Goal: Transaction & Acquisition: Book appointment/travel/reservation

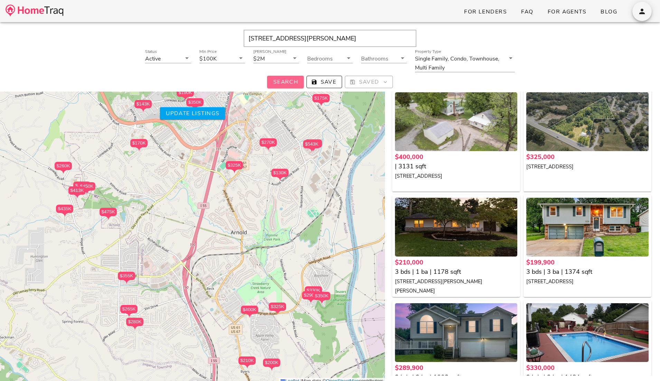
click at [279, 83] on span "Search" at bounding box center [286, 82] width 26 height 8
click at [445, 126] on div at bounding box center [456, 121] width 122 height 59
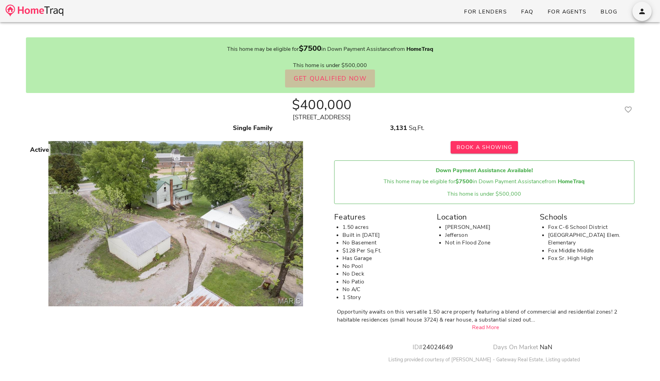
click at [342, 79] on span "Get Qualified Now" at bounding box center [330, 78] width 74 height 8
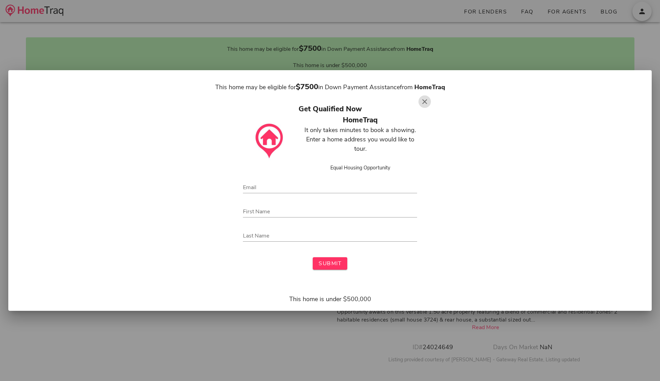
click at [424, 100] on icon "button" at bounding box center [425, 101] width 8 height 8
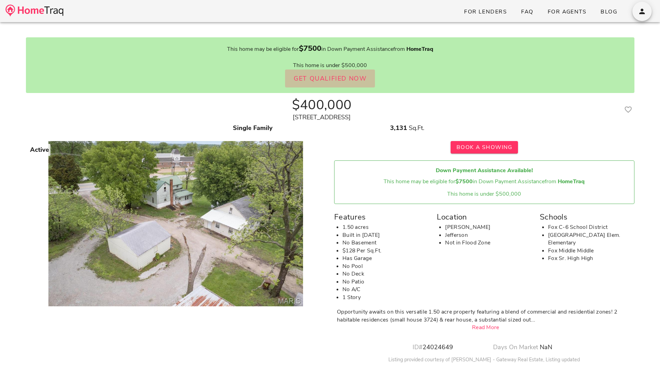
click at [350, 75] on span "Get Qualified Now" at bounding box center [330, 78] width 74 height 8
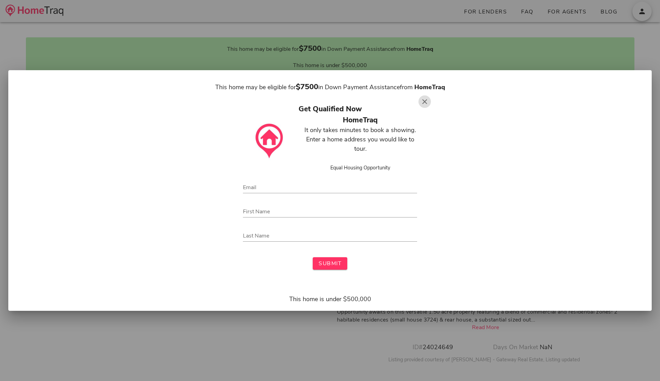
click at [425, 100] on icon "button" at bounding box center [425, 101] width 8 height 8
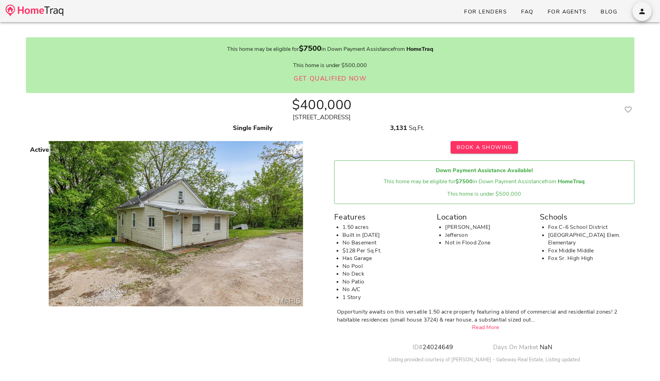
click at [480, 325] on link "Read More" at bounding box center [485, 327] width 27 height 8
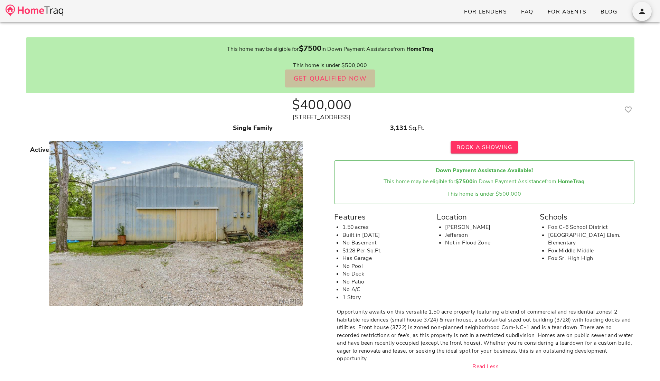
click at [351, 78] on span "Get Qualified Now" at bounding box center [330, 78] width 74 height 8
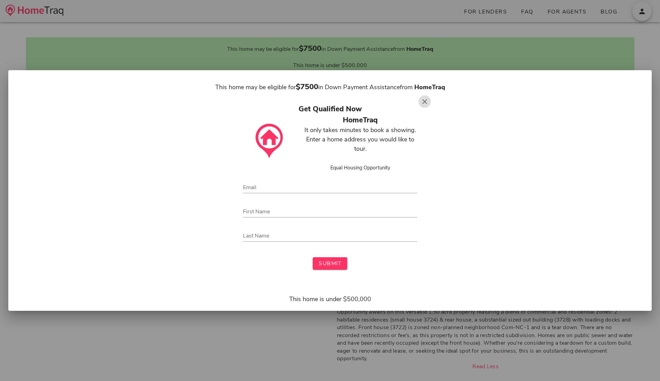
click at [423, 100] on icon "button" at bounding box center [425, 101] width 8 height 8
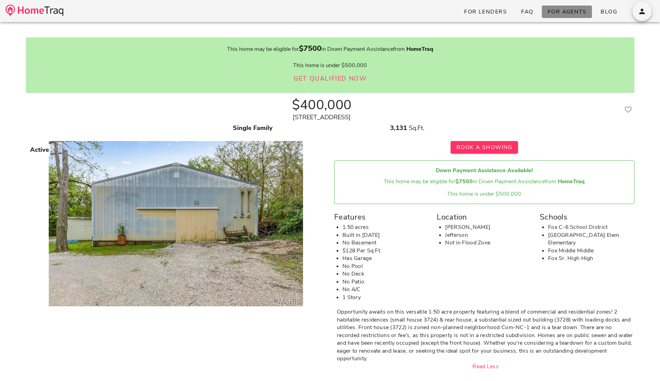
click at [567, 13] on span "For Agents" at bounding box center [566, 12] width 39 height 8
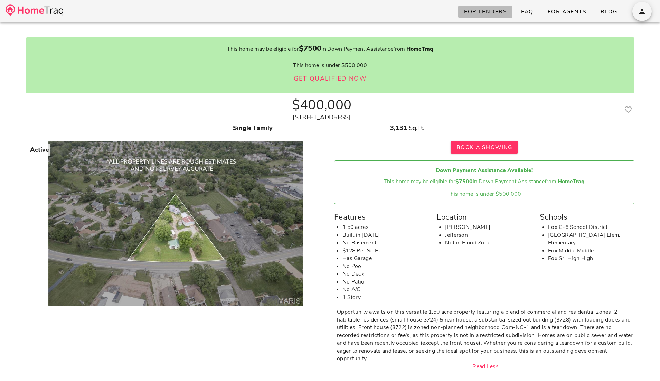
click at [481, 11] on span "For Lenders" at bounding box center [485, 12] width 43 height 8
click at [528, 12] on span "FAQ" at bounding box center [527, 12] width 13 height 8
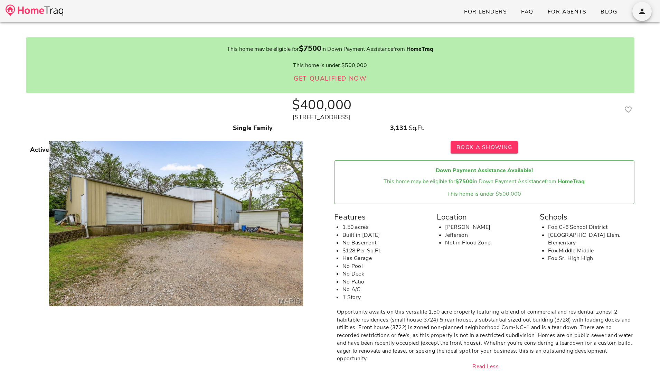
click at [29, 13] on img at bounding box center [35, 10] width 58 height 12
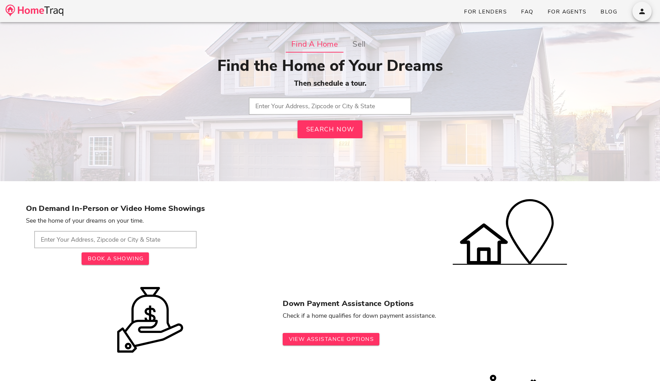
click at [291, 104] on input "text" at bounding box center [330, 105] width 162 height 17
type input "13 main st louis"
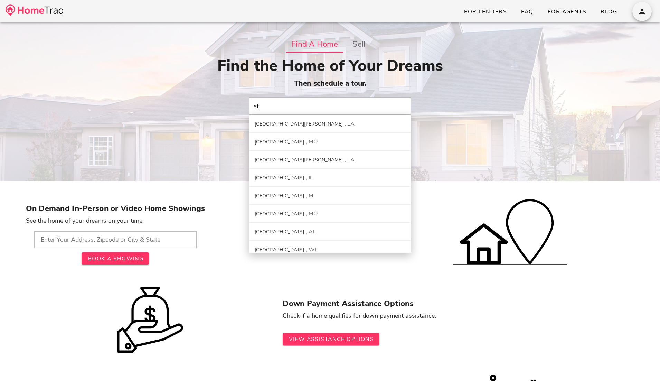
type input "s"
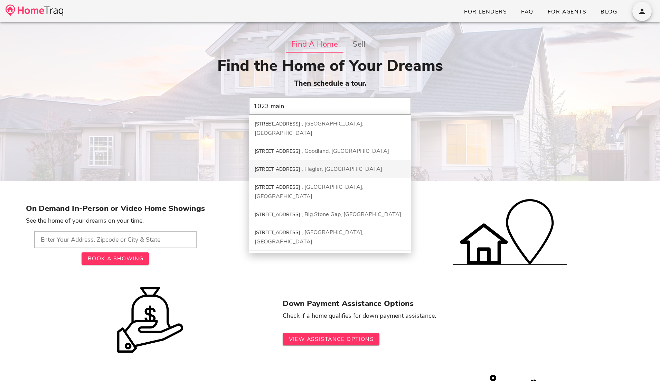
click at [307, 165] on div "Flagler, CO" at bounding box center [342, 169] width 81 height 8
type input "1023 Main Ave, Flagler, CO"
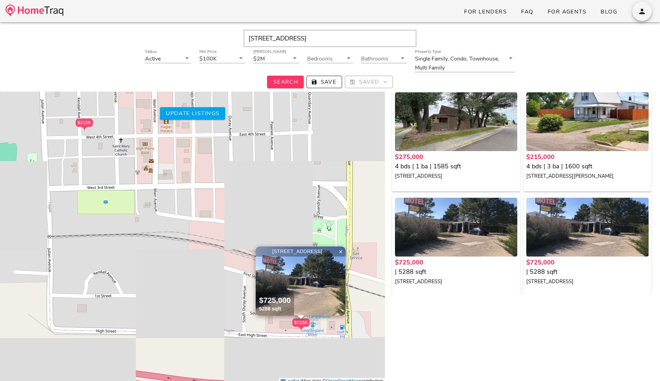
click at [303, 271] on img at bounding box center [301, 280] width 90 height 69
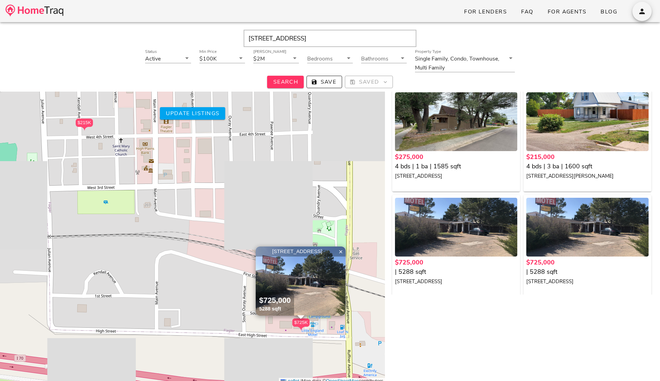
click at [293, 280] on img at bounding box center [301, 280] width 90 height 69
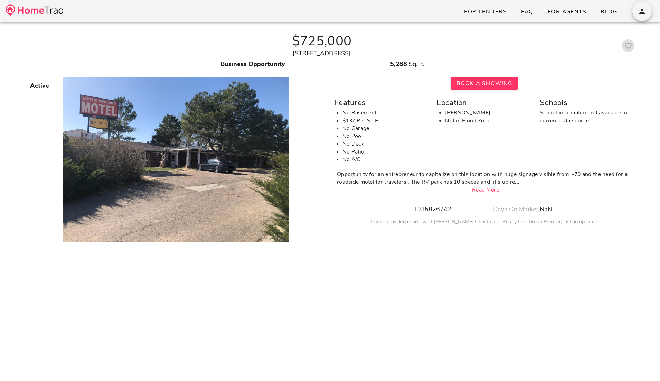
click at [627, 48] on icon "button" at bounding box center [628, 45] width 8 height 8
click at [631, 47] on icon "button" at bounding box center [628, 45] width 8 height 8
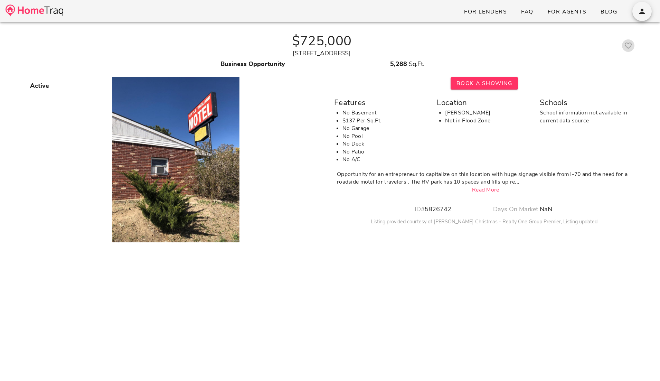
click at [628, 47] on icon "button" at bounding box center [628, 45] width 8 height 8
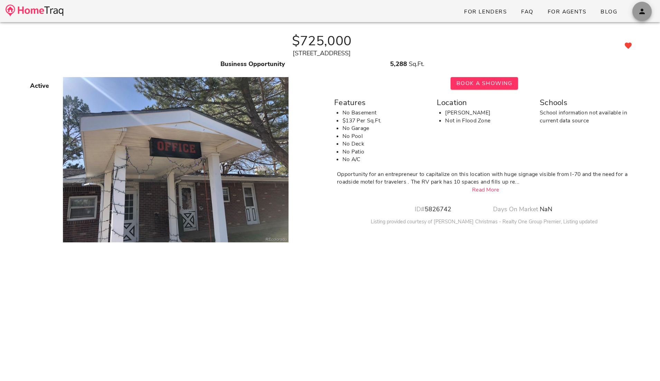
click at [640, 11] on icon "button" at bounding box center [642, 11] width 8 height 8
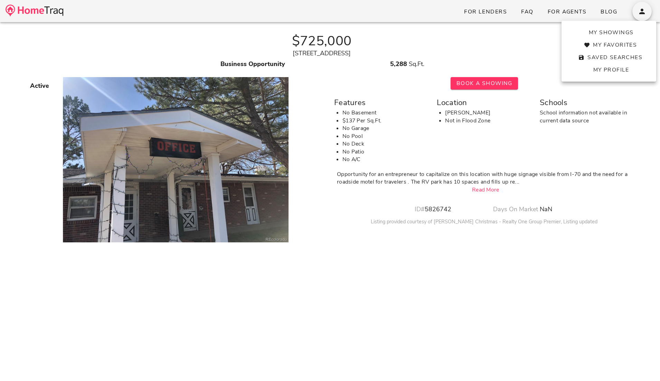
click at [562, 141] on div "Schools School information not available in current data source" at bounding box center [587, 129] width 103 height 75
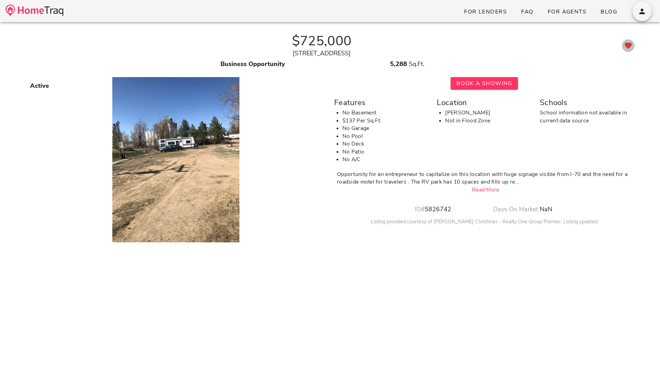
click at [630, 47] on icon "button" at bounding box center [628, 45] width 8 height 8
click at [628, 46] on icon "button" at bounding box center [628, 45] width 8 height 8
click at [390, 89] on div "Book A Showing" at bounding box center [484, 83] width 300 height 12
